Goal: Information Seeking & Learning: Find specific fact

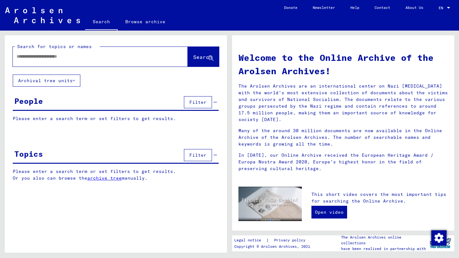
click at [96, 56] on input "text" at bounding box center [93, 56] width 152 height 7
type input "*******"
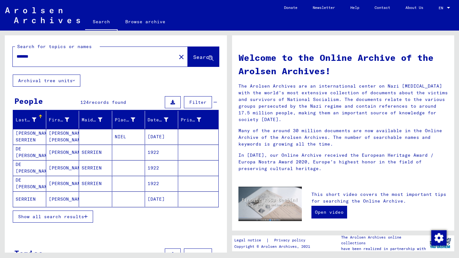
click at [148, 199] on mat-cell "[DATE]" at bounding box center [161, 199] width 33 height 15
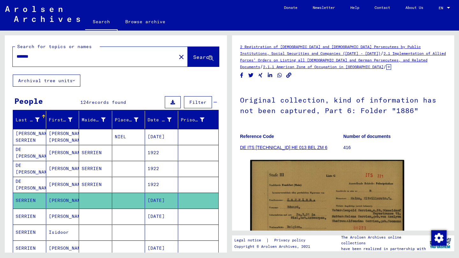
click at [136, 234] on mat-cell at bounding box center [128, 233] width 33 height 16
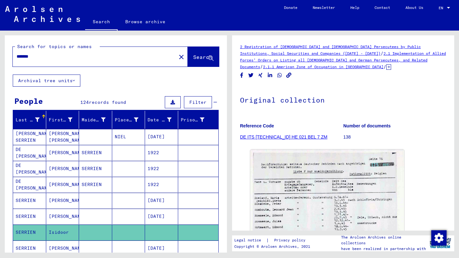
click at [430, 152] on div "DocID: 70393802" at bounding box center [343, 256] width 191 height 218
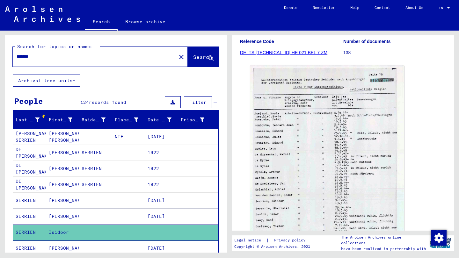
scroll to position [87, 0]
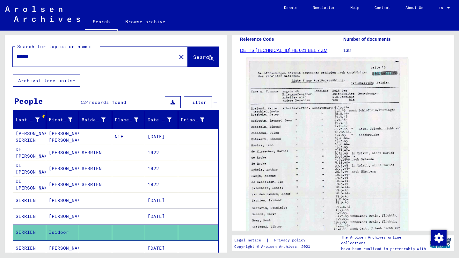
click at [320, 140] on img at bounding box center [328, 166] width 162 height 218
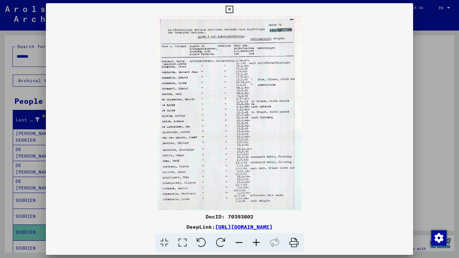
scroll to position [0, 0]
click at [233, 9] on icon at bounding box center [229, 10] width 7 height 8
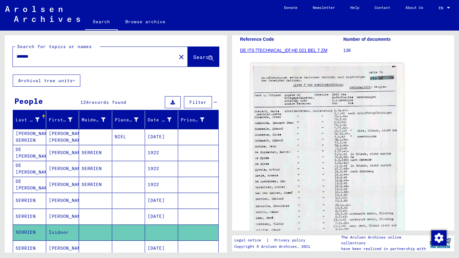
click at [0, 173] on div "Search for topics or names ******* close Search Archival tree units People 124 …" at bounding box center [115, 142] width 230 height 222
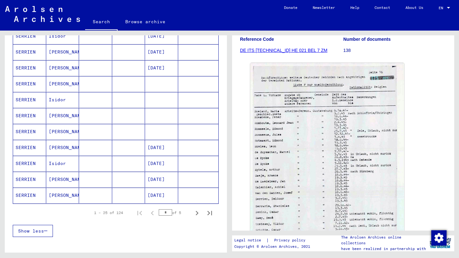
scroll to position [325, 0]
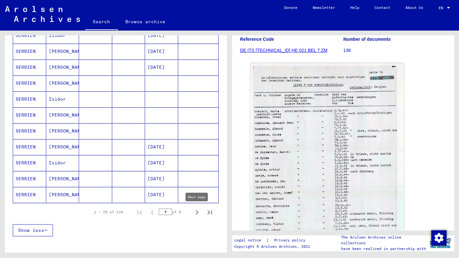
click at [197, 213] on icon "Next page" at bounding box center [197, 212] width 3 height 4
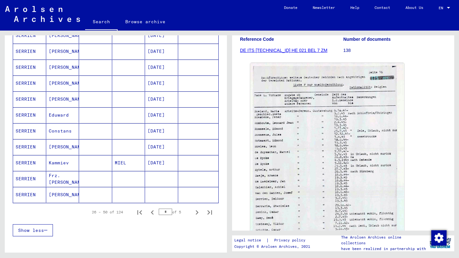
click at [9, 129] on div "Last Name First Name Maiden Name Place of Birth Date of Birth Prisoner # [PERSO…" at bounding box center [116, 15] width 222 height 459
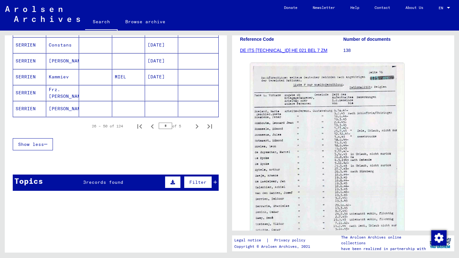
scroll to position [416, 0]
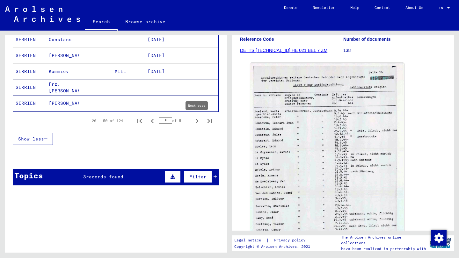
click at [199, 121] on icon "Next page" at bounding box center [197, 121] width 9 height 9
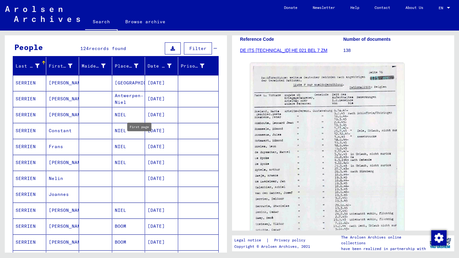
scroll to position [51, 0]
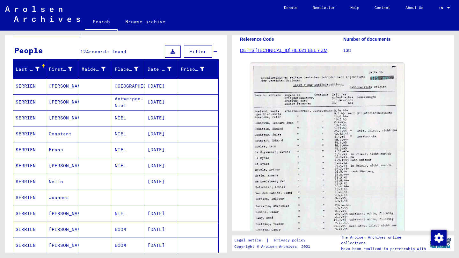
click at [162, 133] on mat-cell "[DATE]" at bounding box center [161, 134] width 33 height 16
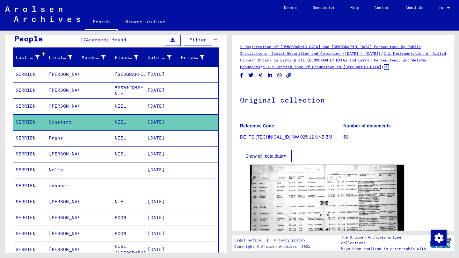
scroll to position [63, 0]
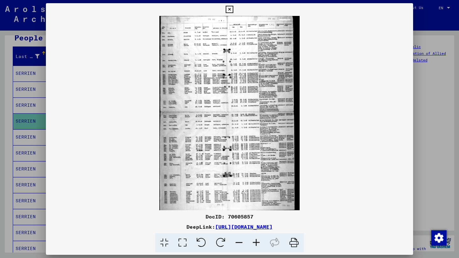
click at [438, 122] on div at bounding box center [229, 129] width 459 height 258
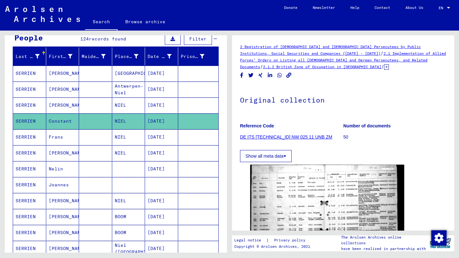
click at [132, 154] on mat-cell "NIEL" at bounding box center [128, 153] width 33 height 16
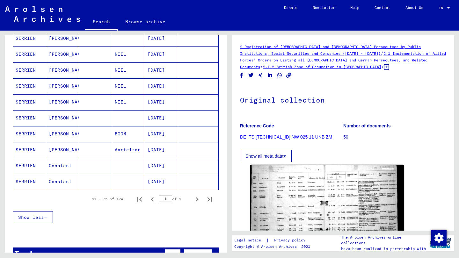
scroll to position [343, 0]
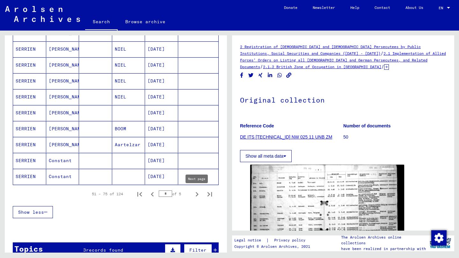
click at [195, 195] on icon "Next page" at bounding box center [197, 194] width 9 height 9
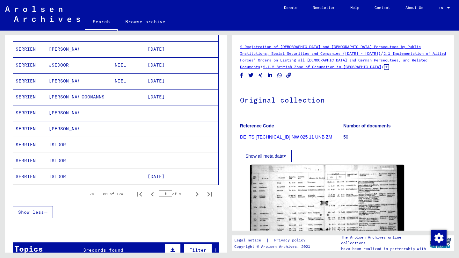
click at [150, 95] on mat-cell "[DATE]" at bounding box center [161, 97] width 33 height 16
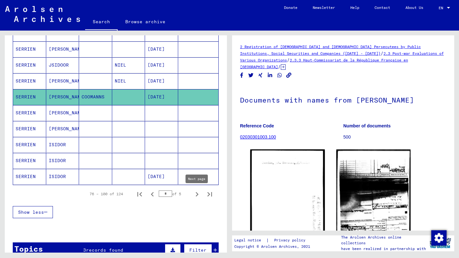
click at [196, 193] on icon "Next page" at bounding box center [197, 194] width 9 height 9
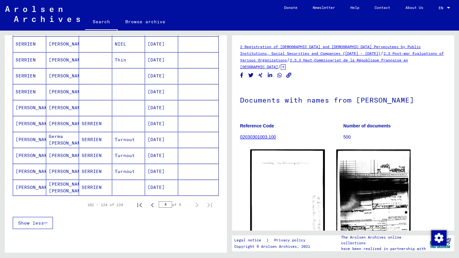
scroll to position [320, 0]
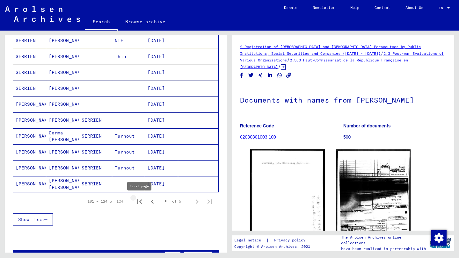
click at [139, 200] on icon "First page" at bounding box center [139, 201] width 9 height 9
type input "*"
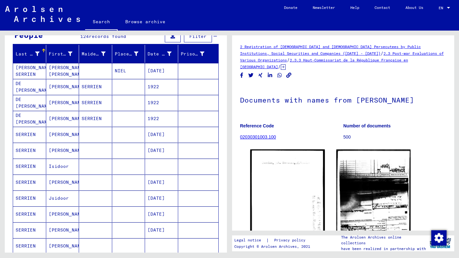
scroll to position [44, 0]
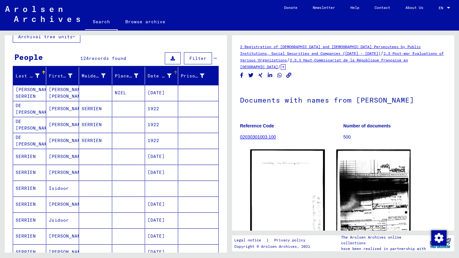
click at [167, 78] on icon at bounding box center [169, 76] width 4 height 4
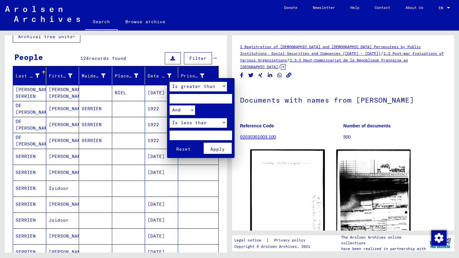
click at [136, 53] on div at bounding box center [229, 129] width 459 height 258
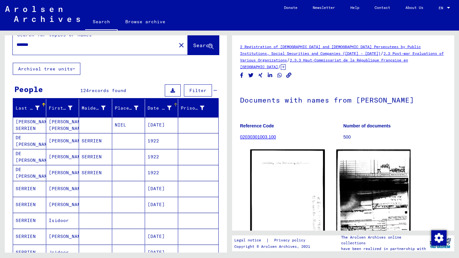
scroll to position [0, 0]
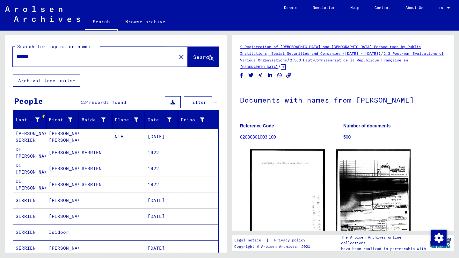
click at [201, 58] on span "Search" at bounding box center [202, 57] width 19 height 6
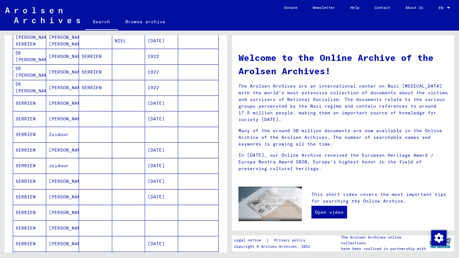
scroll to position [98, 0]
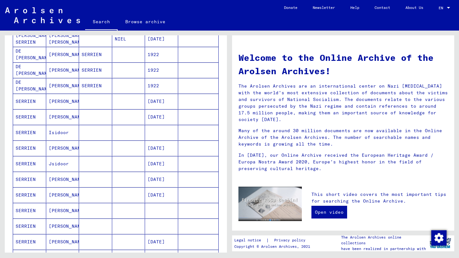
click at [114, 131] on mat-cell at bounding box center [128, 132] width 33 height 15
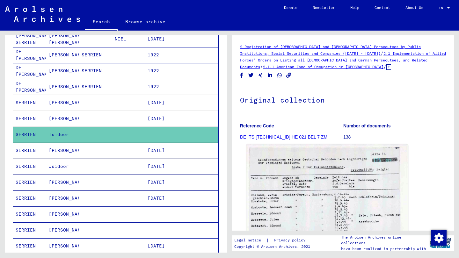
click at [323, 181] on img at bounding box center [328, 253] width 162 height 218
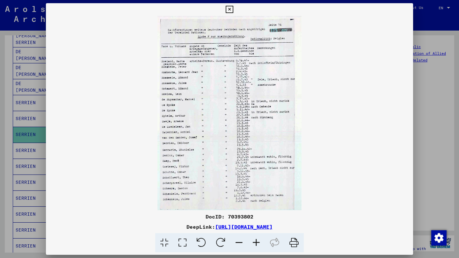
click at [397, 110] on img at bounding box center [229, 113] width 367 height 195
click at [432, 109] on div at bounding box center [229, 129] width 459 height 258
